Goal: Consume media (video, audio)

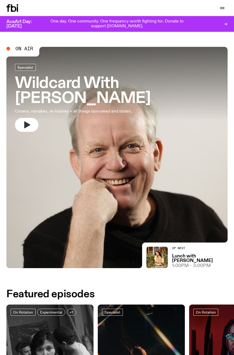
click at [29, 125] on icon "button" at bounding box center [27, 125] width 6 height 7
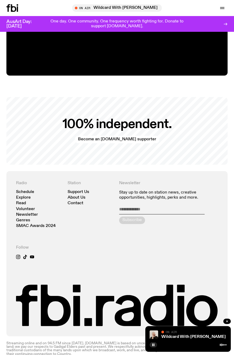
scroll to position [1064, 0]
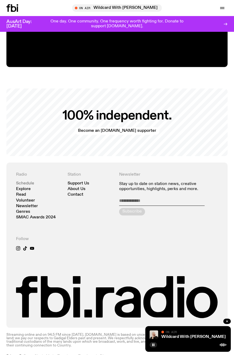
click at [28, 182] on link "Schedule" at bounding box center [25, 184] width 18 height 4
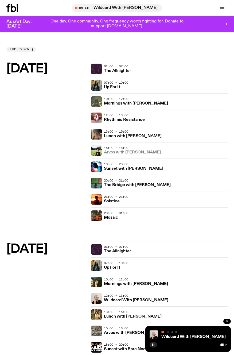
click at [115, 154] on h3 "Arvos with [PERSON_NAME]" at bounding box center [132, 153] width 57 height 4
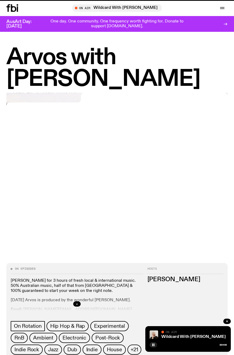
click at [121, 268] on div "94 episodes Join Bri Kennedy for 3 hours of fresh local & international music. …" at bounding box center [74, 311] width 137 height 87
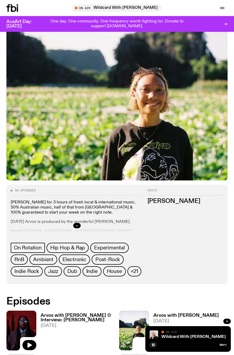
scroll to position [82, 0]
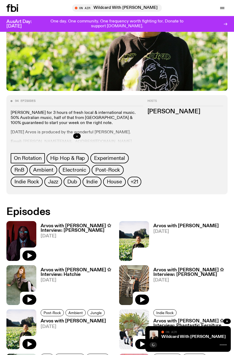
scroll to position [170, 0]
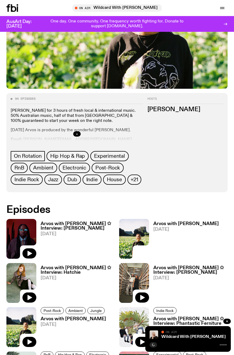
click at [173, 226] on link "Arvos with [PERSON_NAME] [DATE]" at bounding box center [184, 240] width 70 height 37
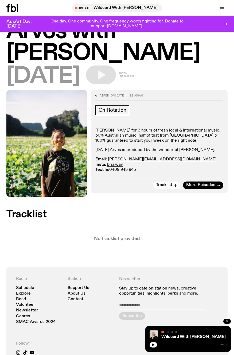
scroll to position [26, 0]
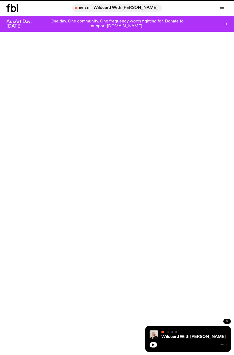
scroll to position [170, 0]
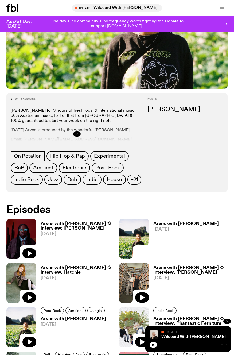
click at [78, 224] on h3 "Arvos with [PERSON_NAME] ✩ Interview: [PERSON_NAME]" at bounding box center [78, 226] width 74 height 9
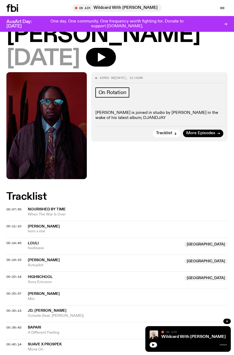
scroll to position [87, 0]
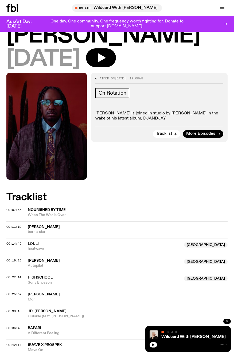
click at [38, 310] on span "JD. [PERSON_NAME]" at bounding box center [47, 312] width 39 height 4
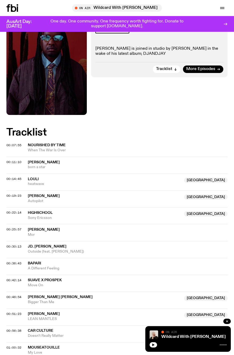
scroll to position [152, 0]
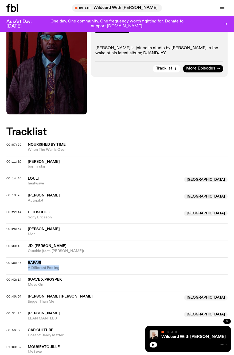
copy div "bapari A Different Feeling"
copy div "Suave x Prospek Move On"
